Goal: Transaction & Acquisition: Purchase product/service

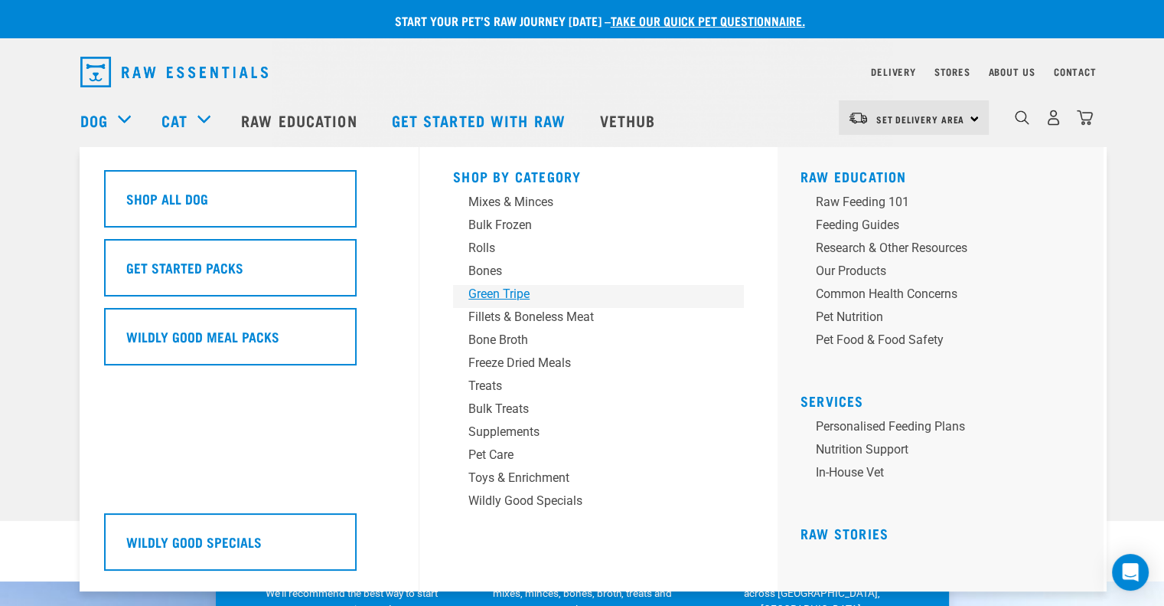
click at [485, 292] on div "Green Tripe" at bounding box center [588, 294] width 239 height 18
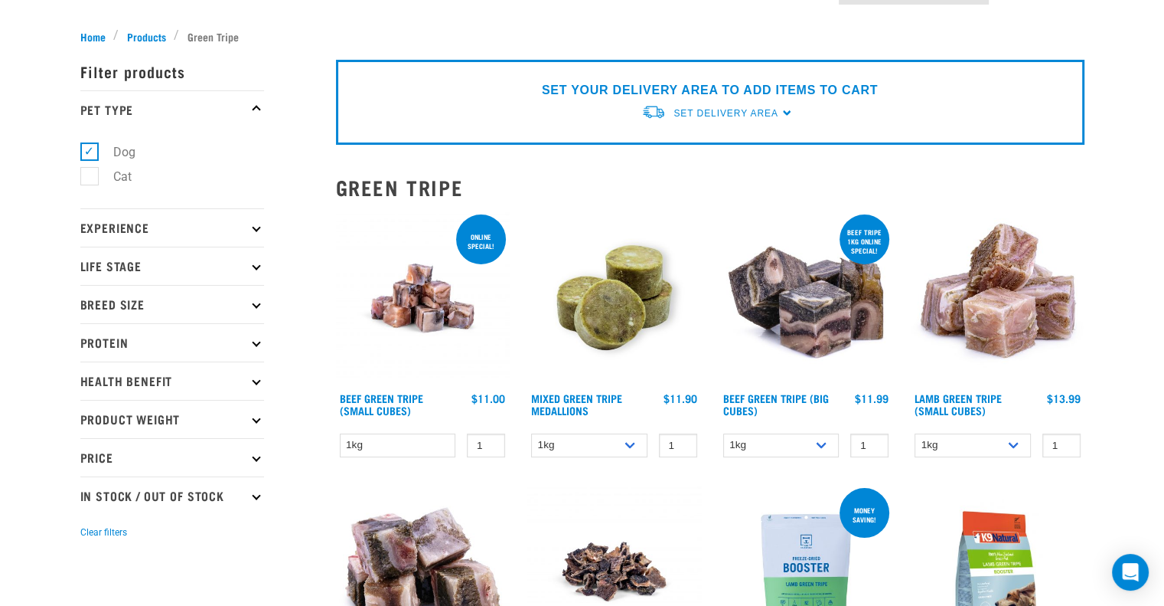
scroll to position [153, 0]
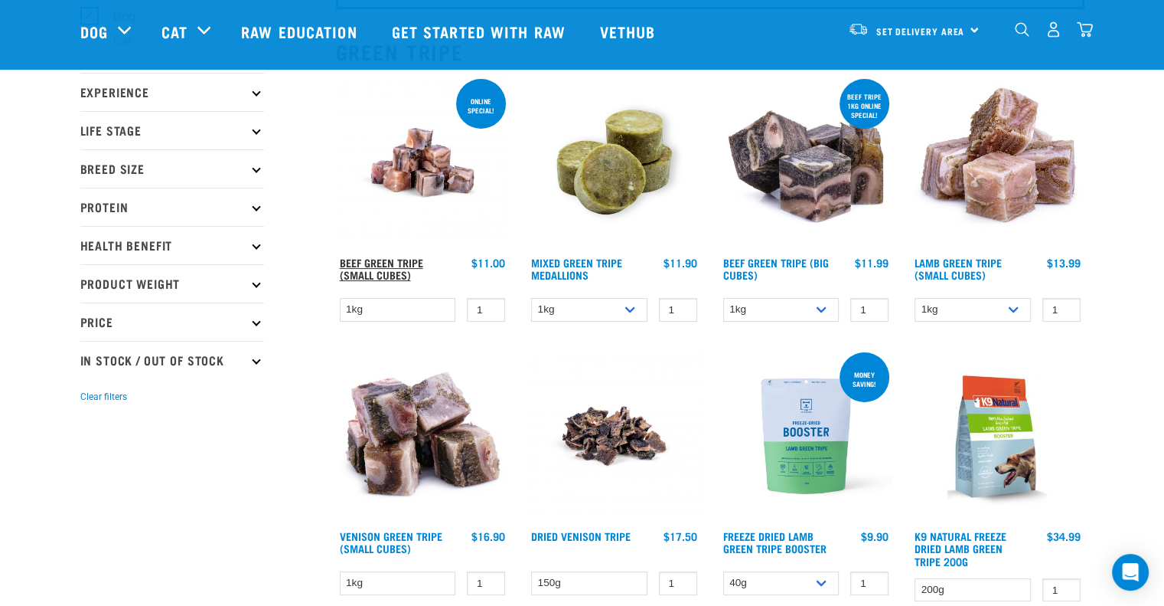
click at [369, 260] on link "Beef Green Tripe (Small Cubes)" at bounding box center [381, 269] width 83 height 18
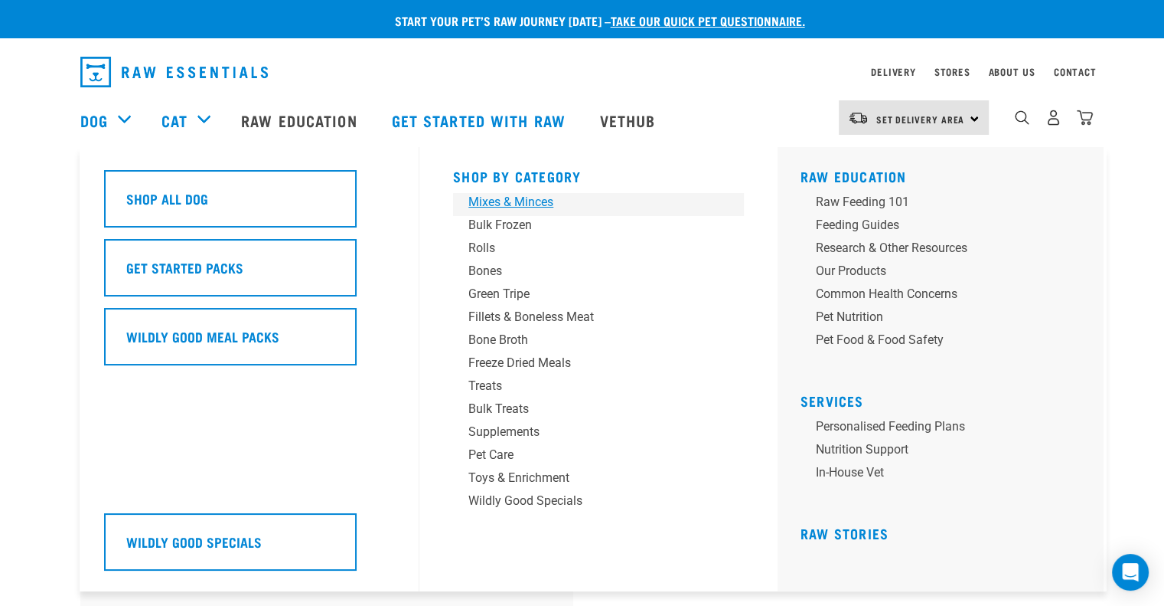
click at [520, 198] on div "Mixes & Minces" at bounding box center [588, 202] width 239 height 18
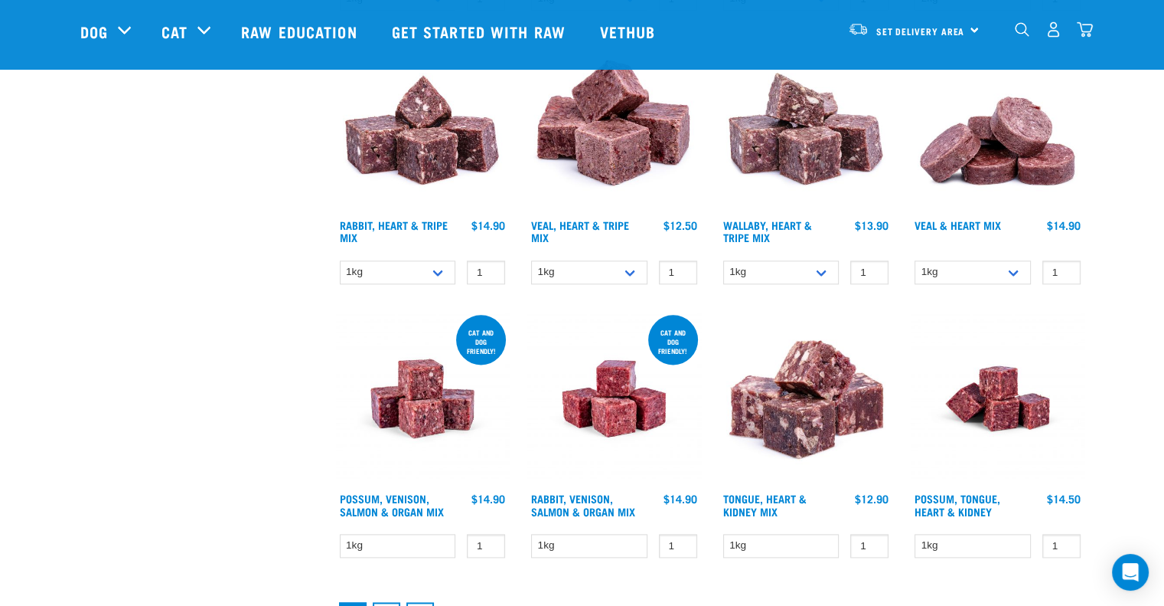
scroll to position [1990, 0]
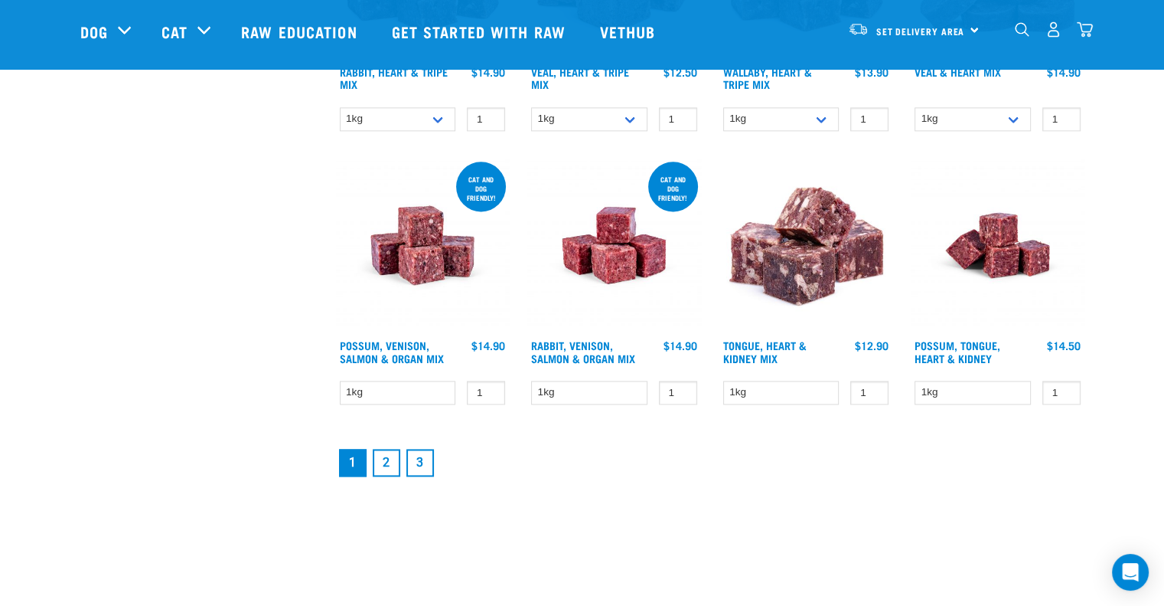
click at [380, 459] on link "2" at bounding box center [387, 463] width 28 height 28
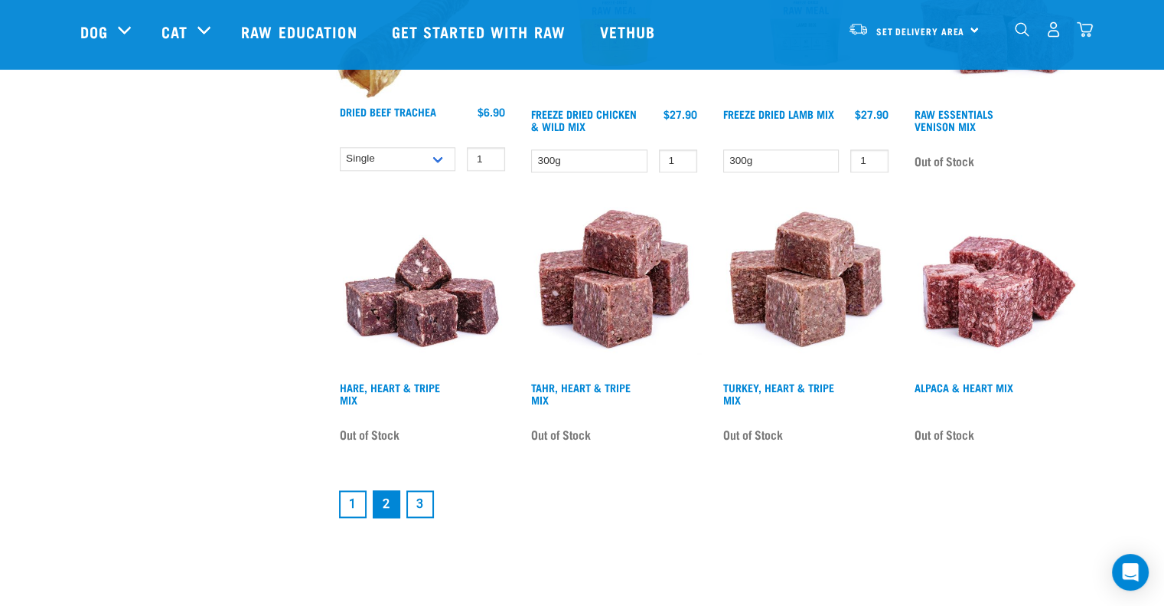
scroll to position [1990, 0]
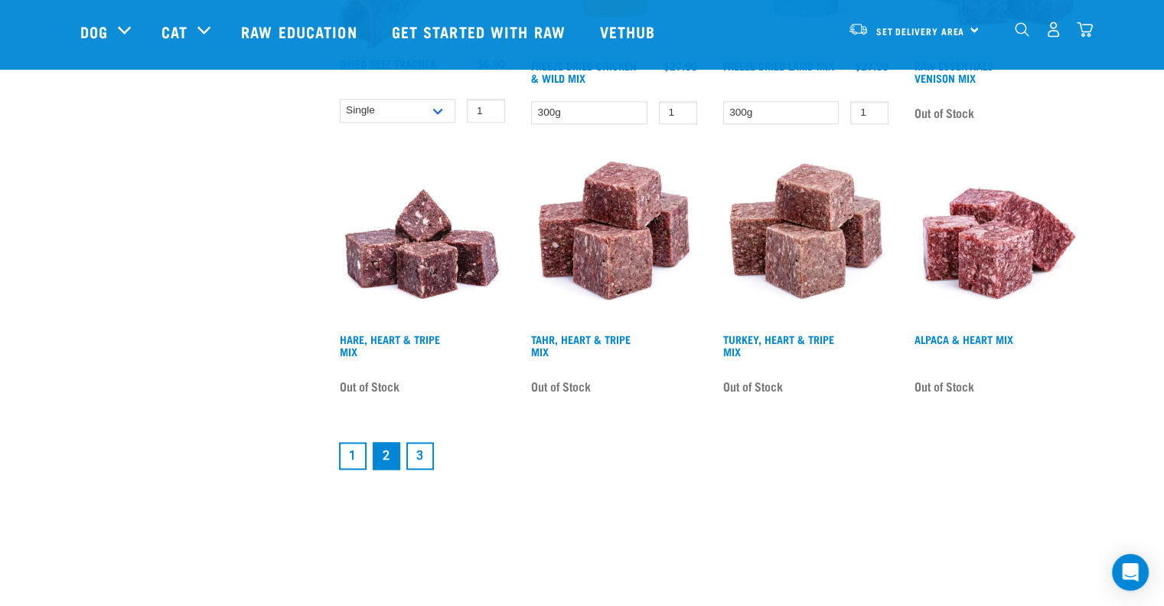
click at [423, 451] on link "3" at bounding box center [421, 456] width 28 height 28
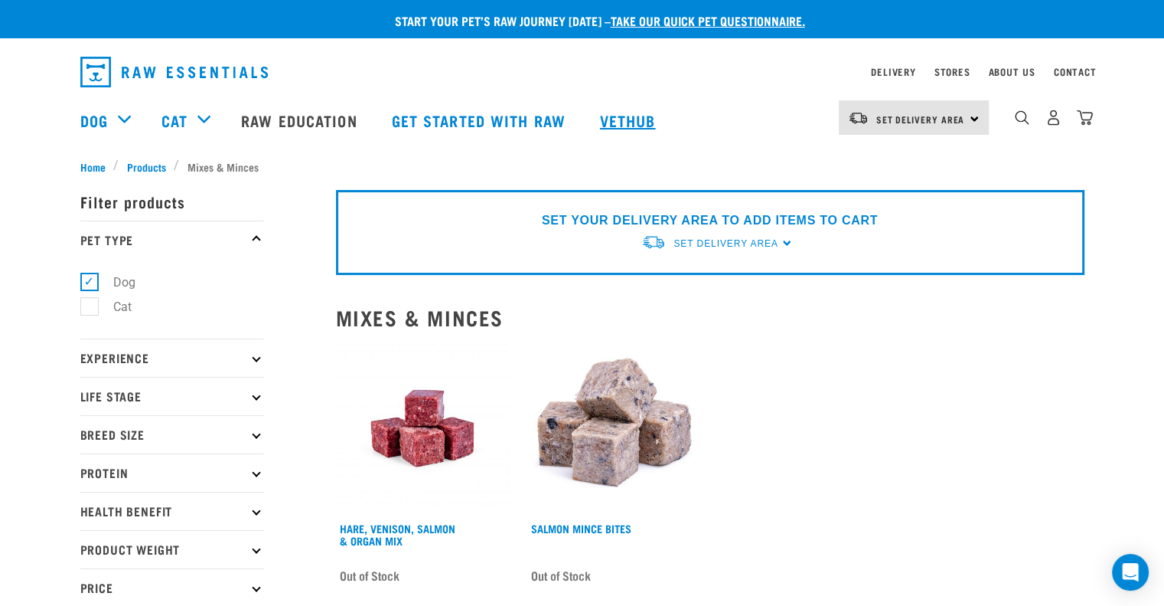
click at [629, 131] on link "Vethub" at bounding box center [630, 120] width 90 height 61
click at [628, 117] on link "Vethub" at bounding box center [630, 120] width 90 height 61
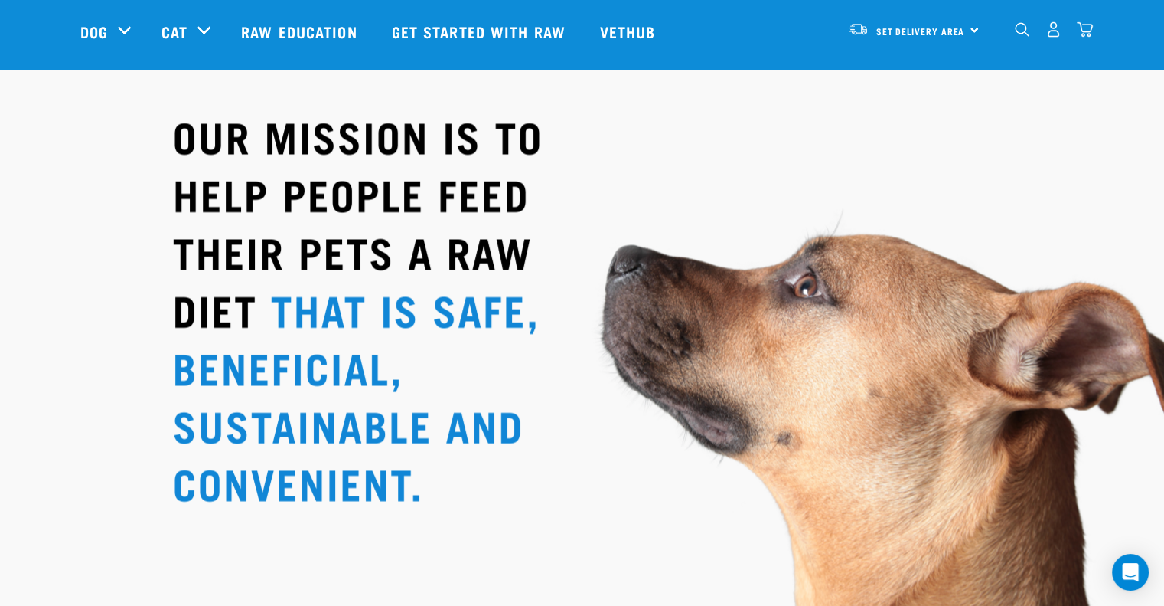
scroll to position [2450, 0]
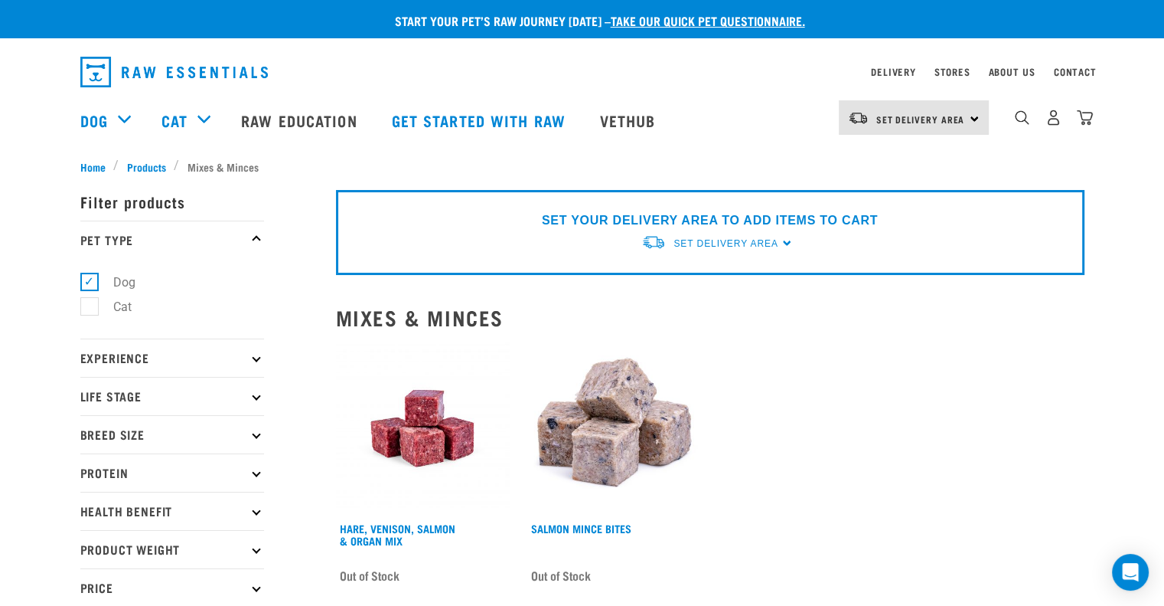
click at [1026, 113] on div "dropdown navigation" at bounding box center [1022, 117] width 16 height 16
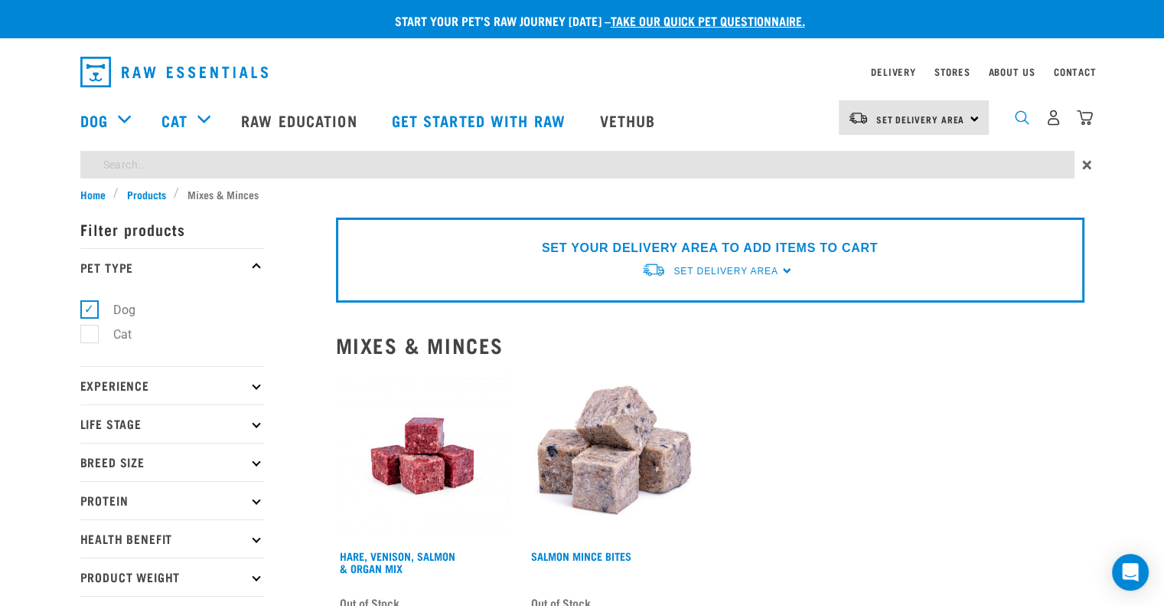
click at [1020, 119] on img "dropdown navigation" at bounding box center [1022, 117] width 15 height 15
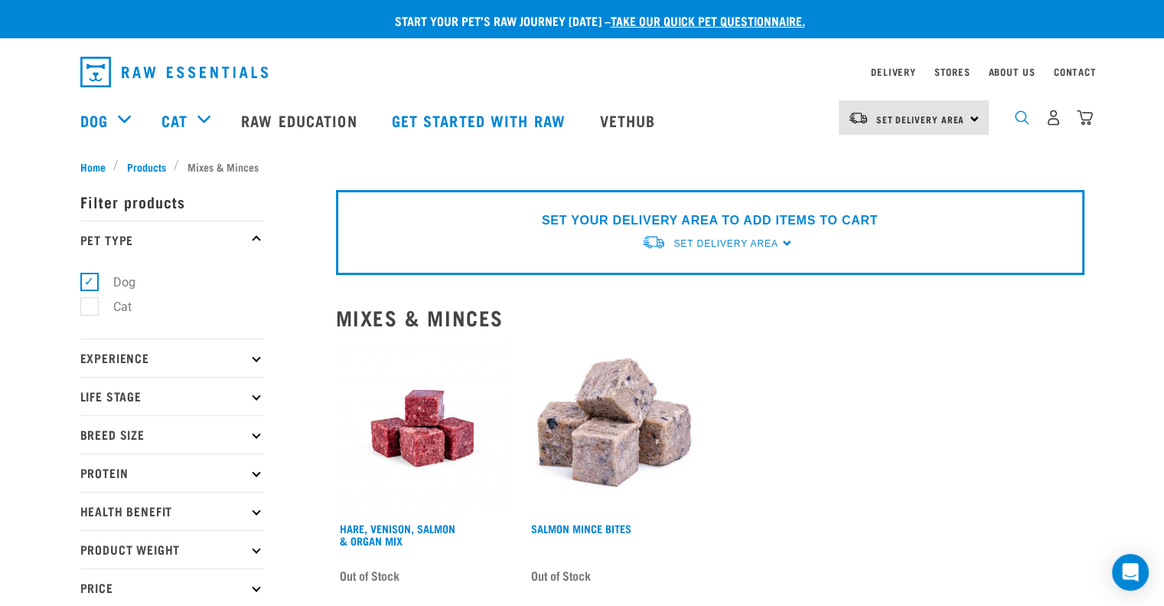
click at [1021, 122] on img "dropdown navigation" at bounding box center [1022, 117] width 15 height 15
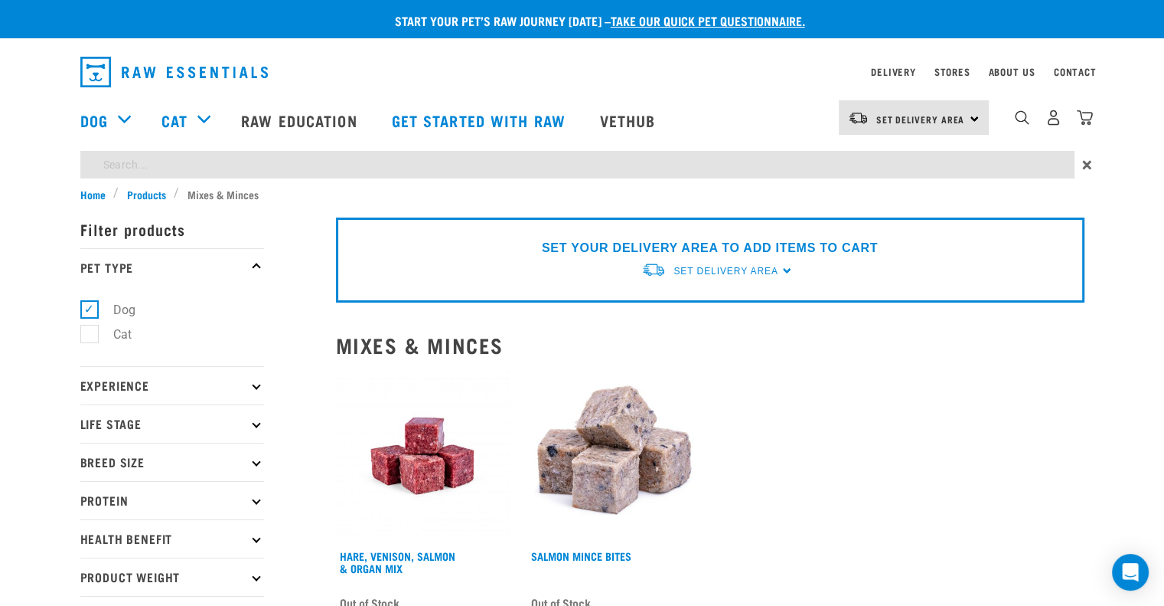
click at [165, 165] on input "search" at bounding box center [577, 165] width 994 height 28
type input "fish"
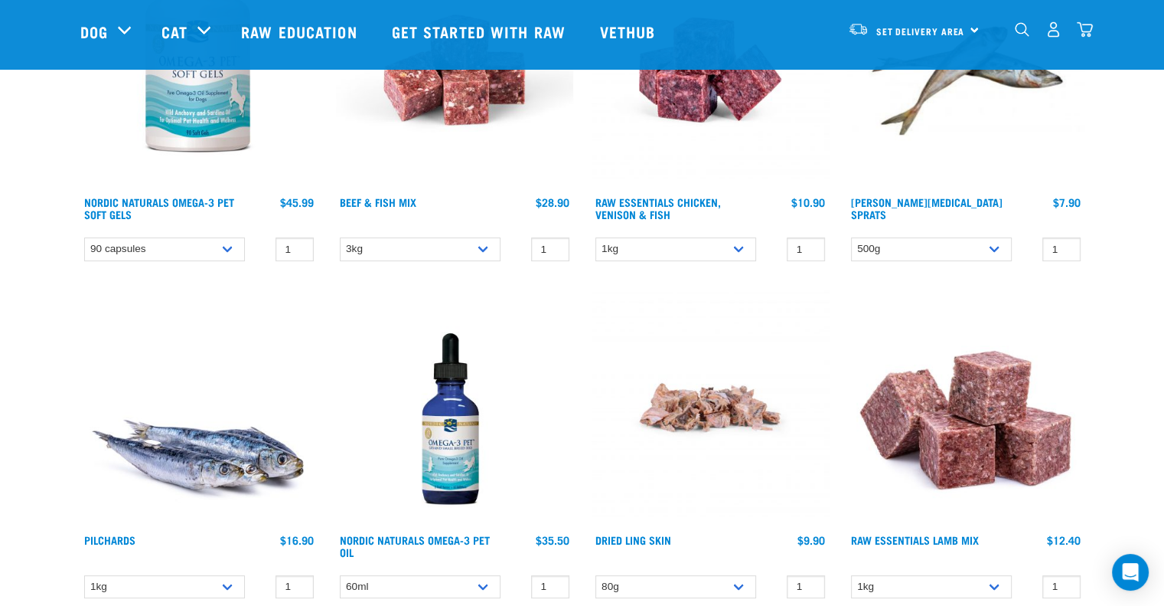
scroll to position [306, 0]
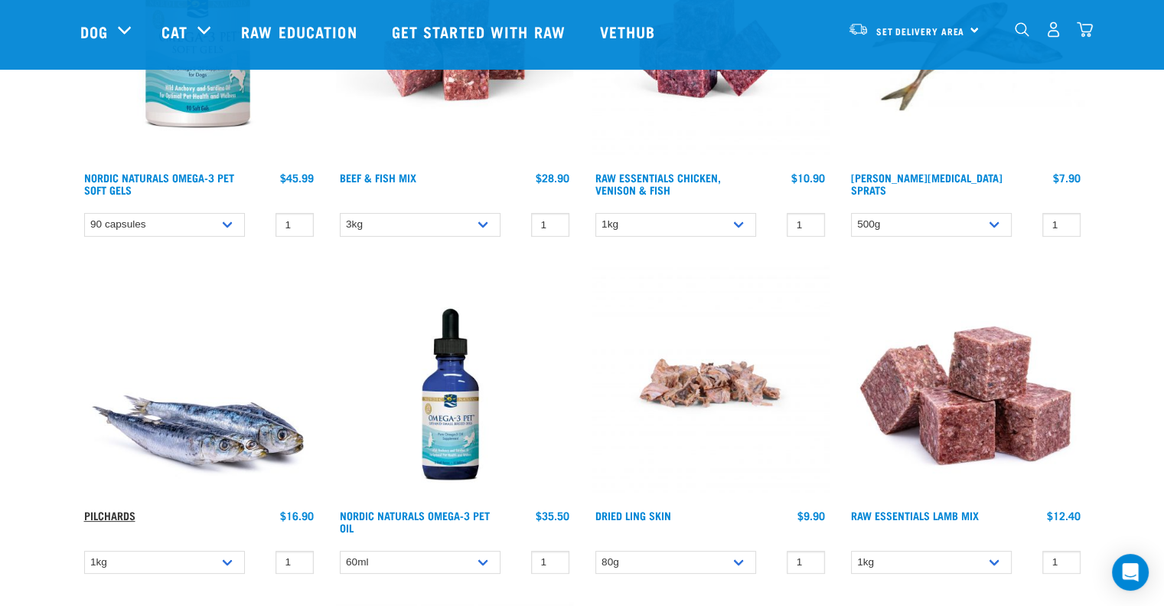
click at [113, 512] on link "Pilchards" at bounding box center [109, 514] width 51 height 5
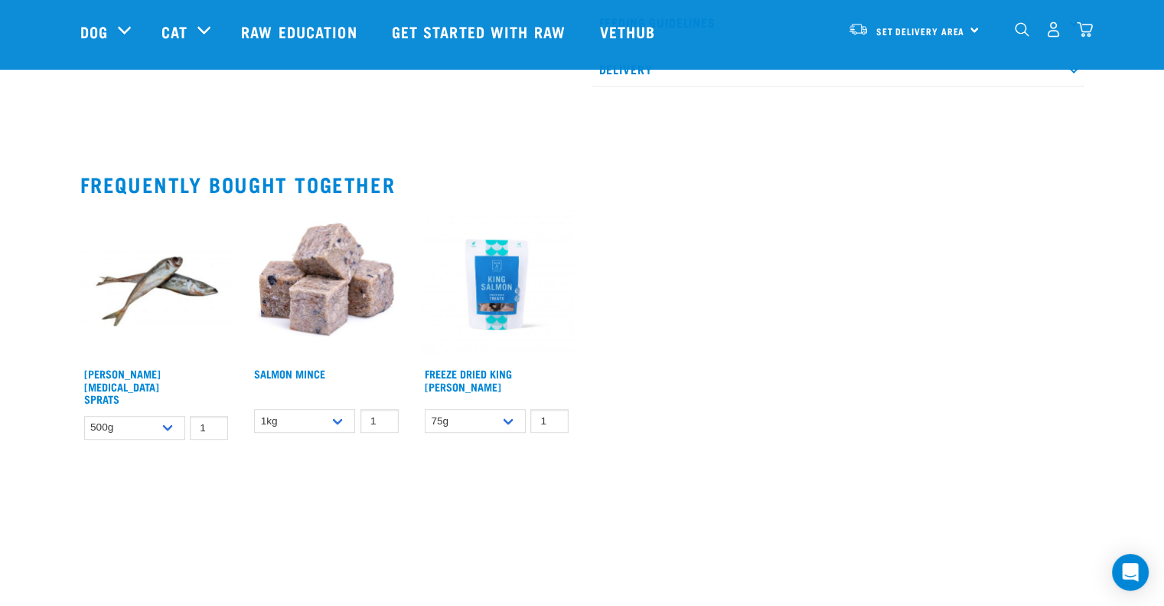
scroll to position [919, 0]
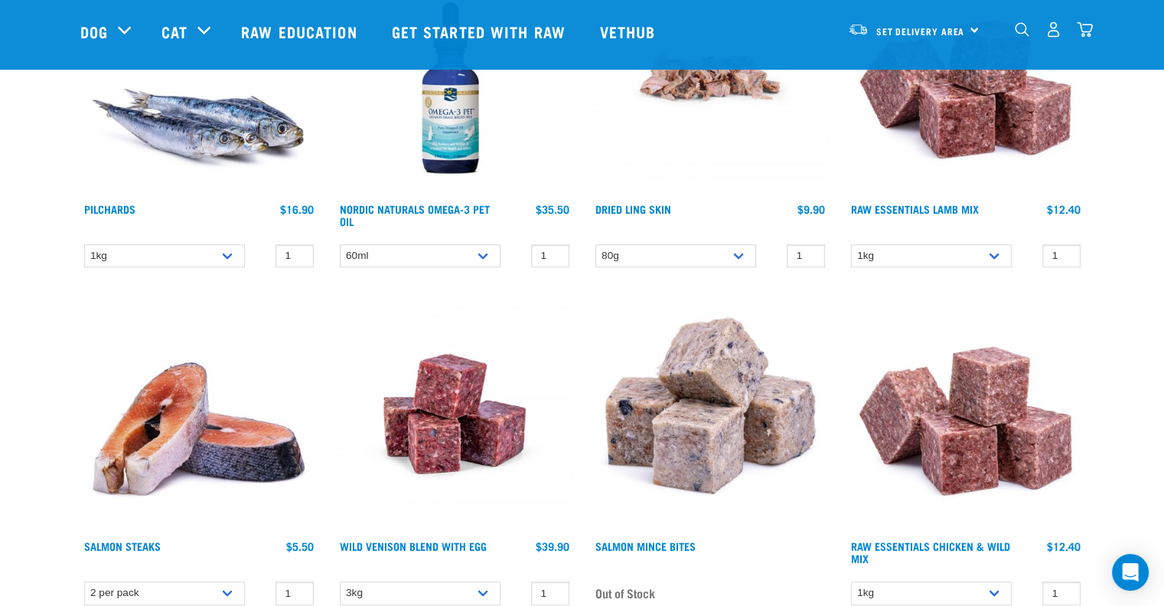
scroll to position [766, 0]
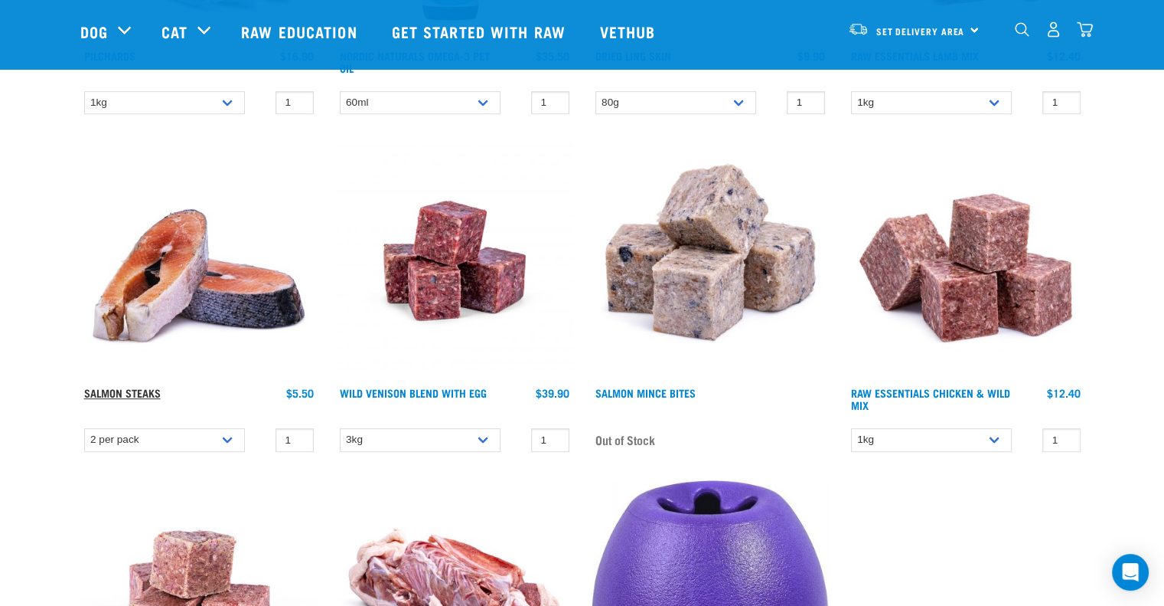
click at [129, 390] on link "Salmon Steaks" at bounding box center [122, 392] width 77 height 5
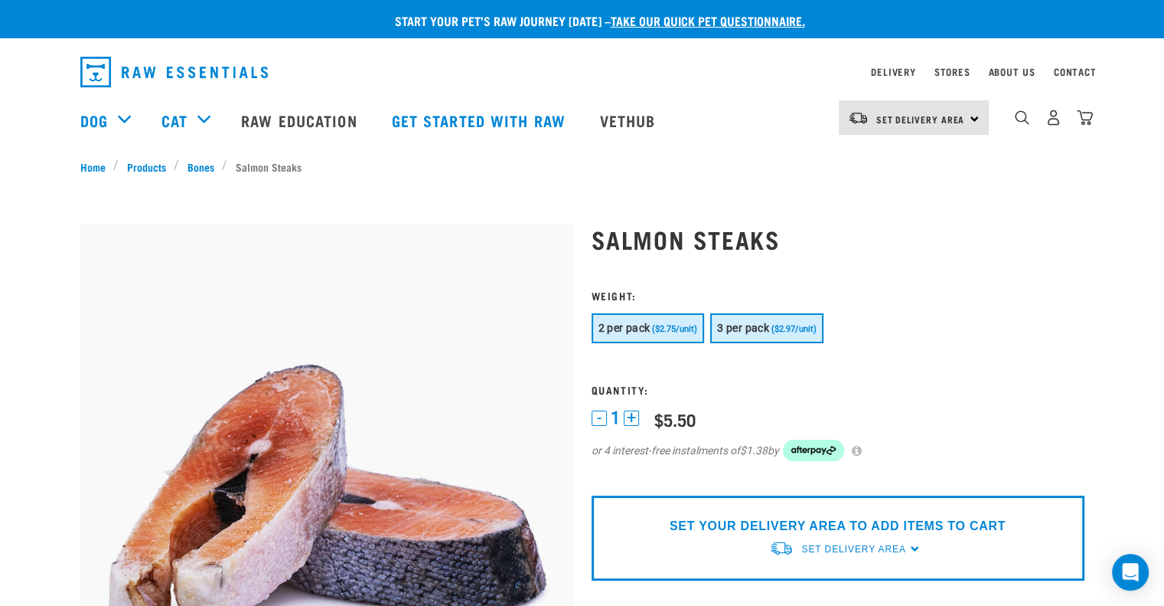
click at [766, 333] on span "3 per pack" at bounding box center [743, 328] width 52 height 12
click at [833, 547] on span "Set Delivery Area" at bounding box center [854, 549] width 104 height 11
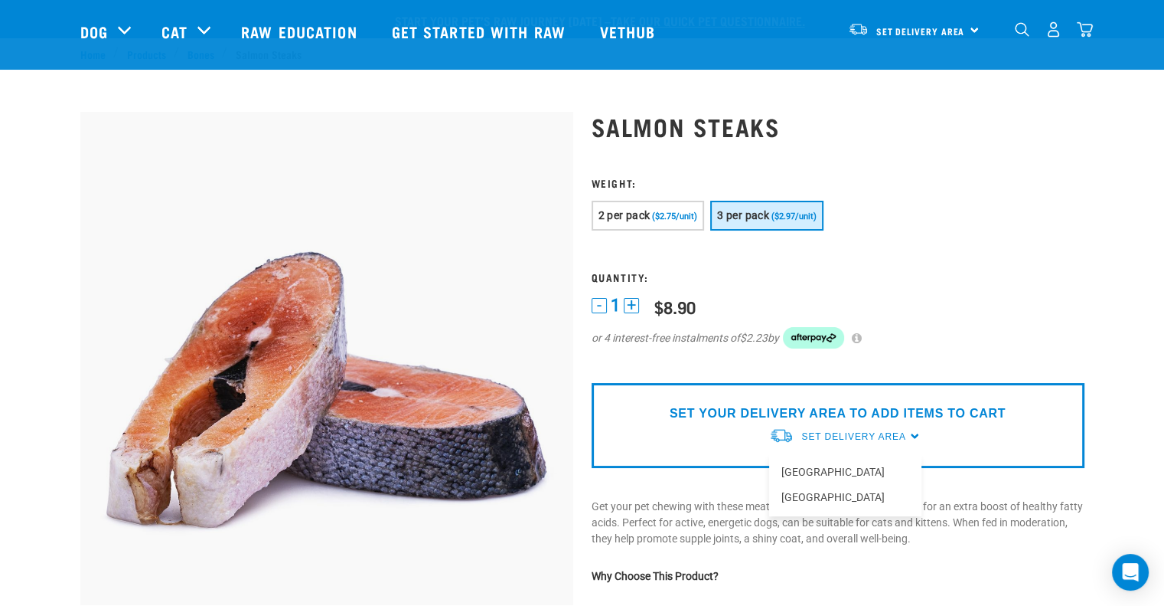
scroll to position [153, 0]
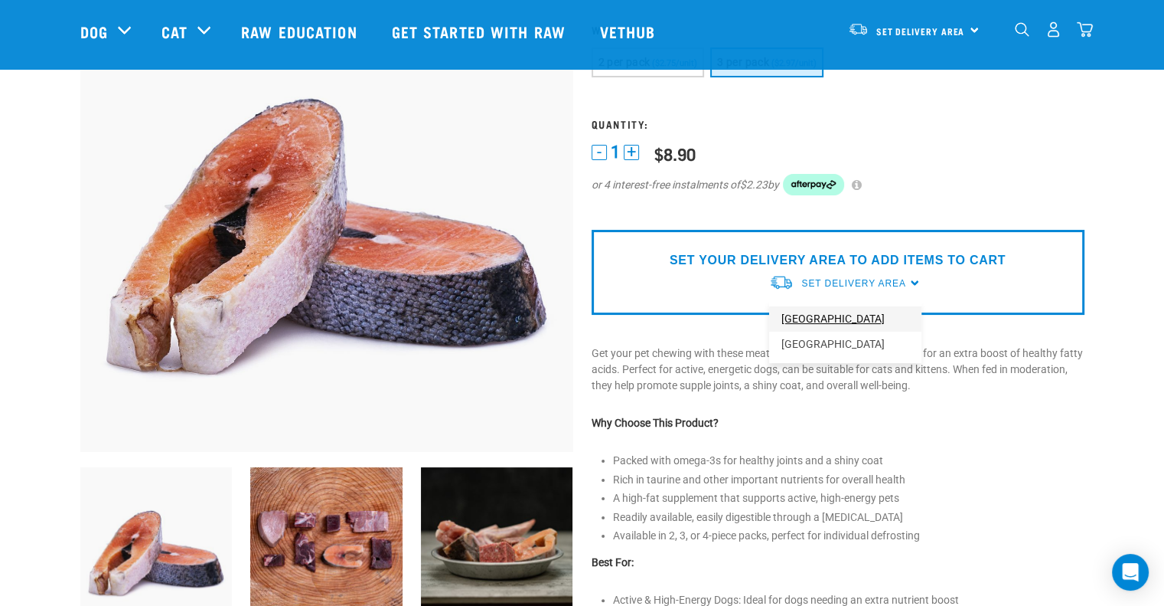
click at [805, 323] on link "[GEOGRAPHIC_DATA]" at bounding box center [845, 318] width 152 height 25
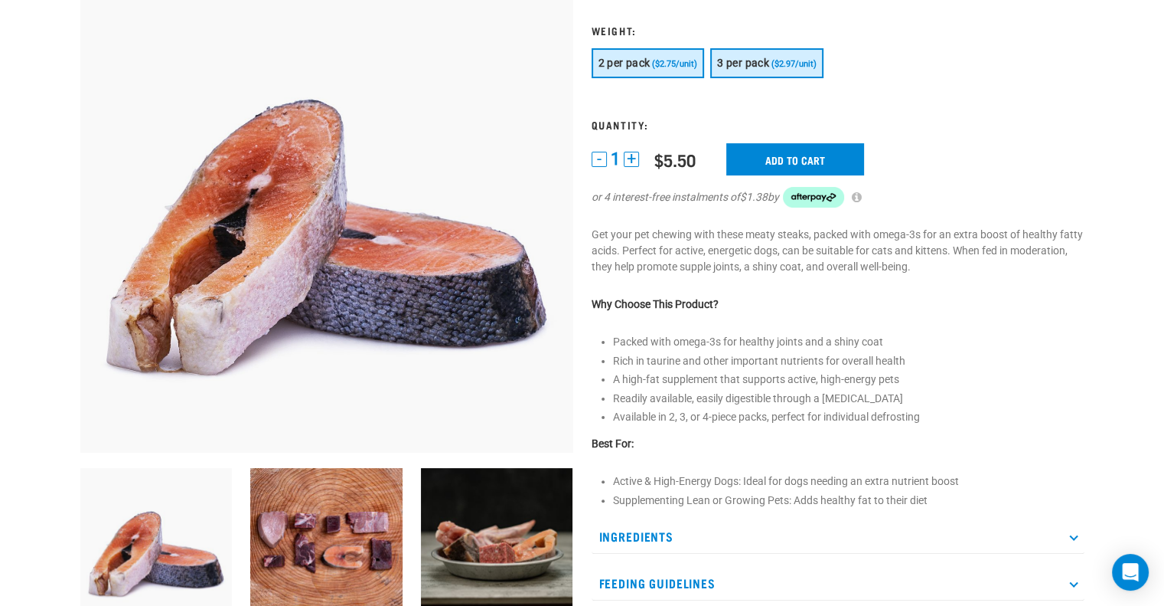
click at [756, 65] on span "3 per pack" at bounding box center [743, 63] width 52 height 12
